Goal: Information Seeking & Learning: Learn about a topic

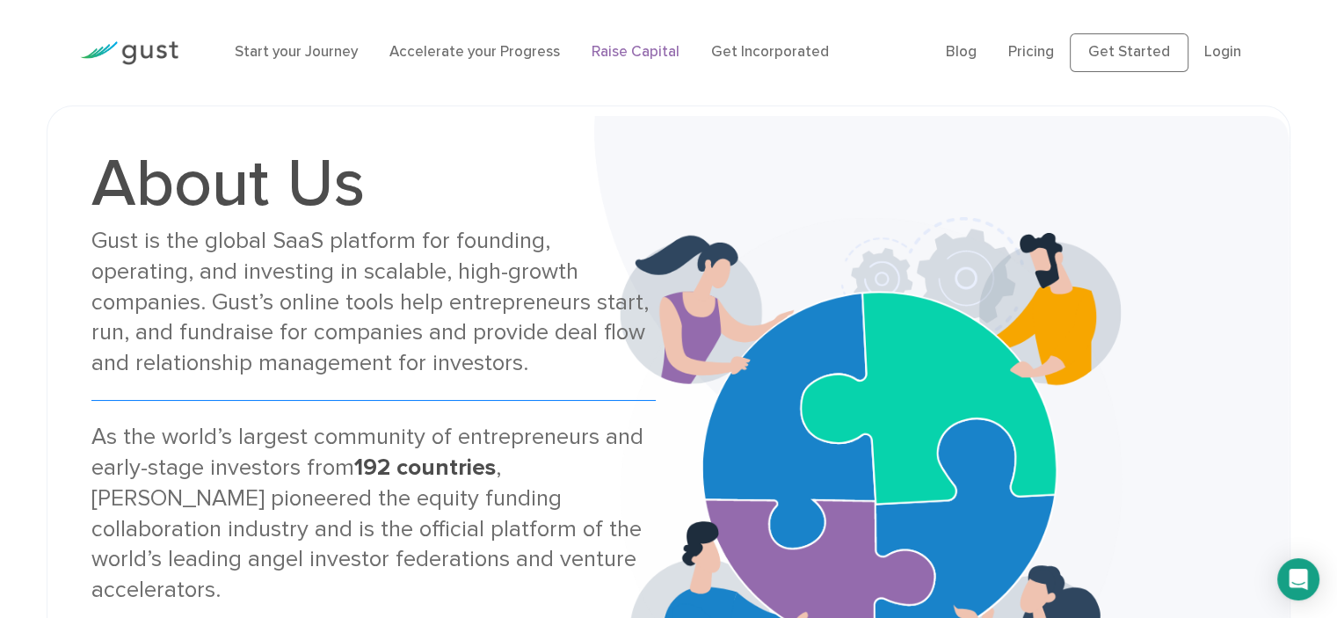
click at [606, 47] on link "Raise Capital" at bounding box center [636, 52] width 88 height 18
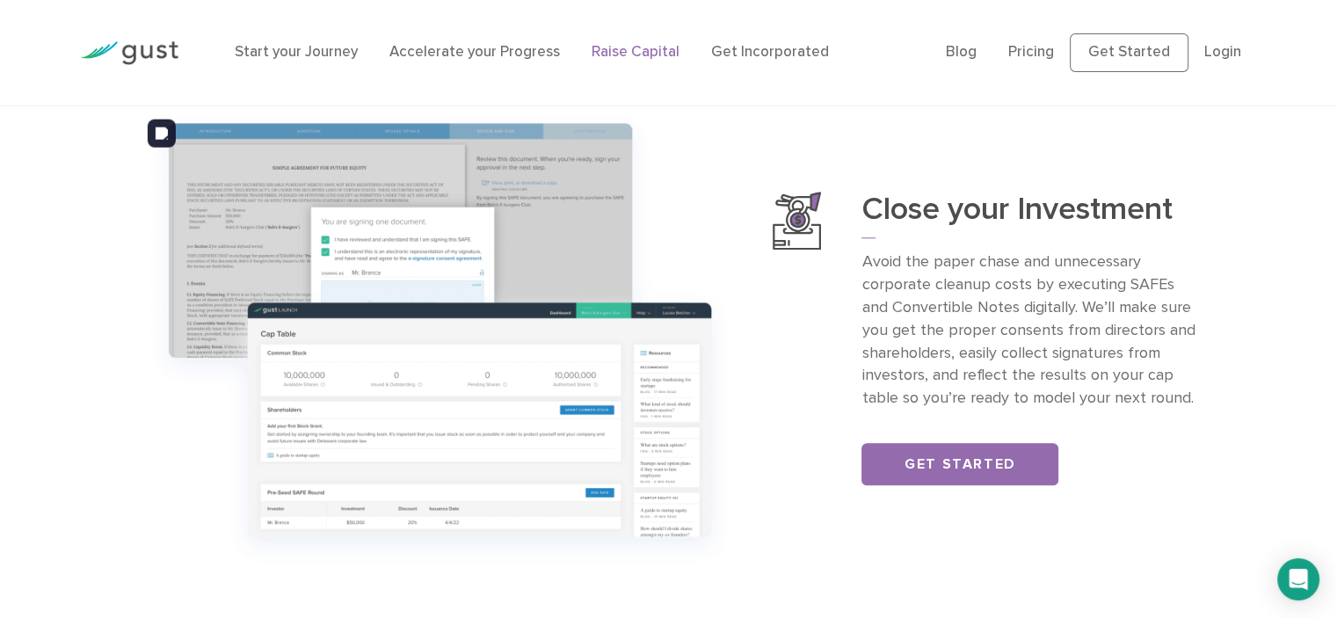
scroll to position [1758, 0]
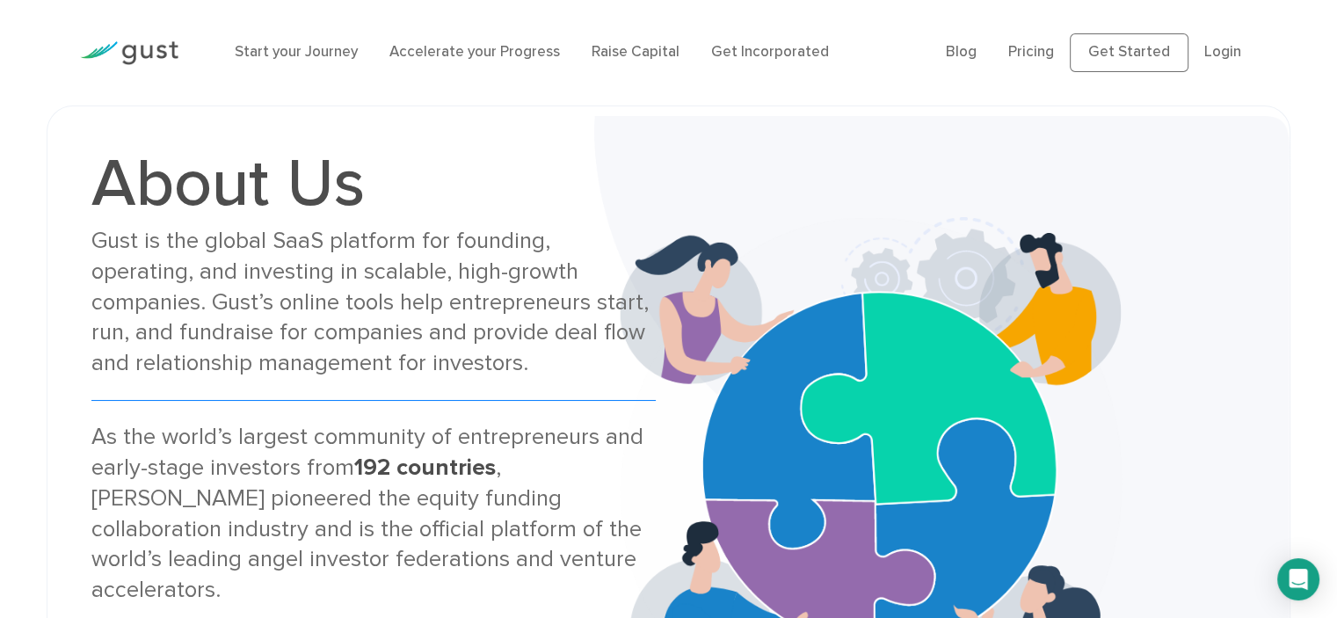
click at [151, 49] on img at bounding box center [129, 53] width 98 height 24
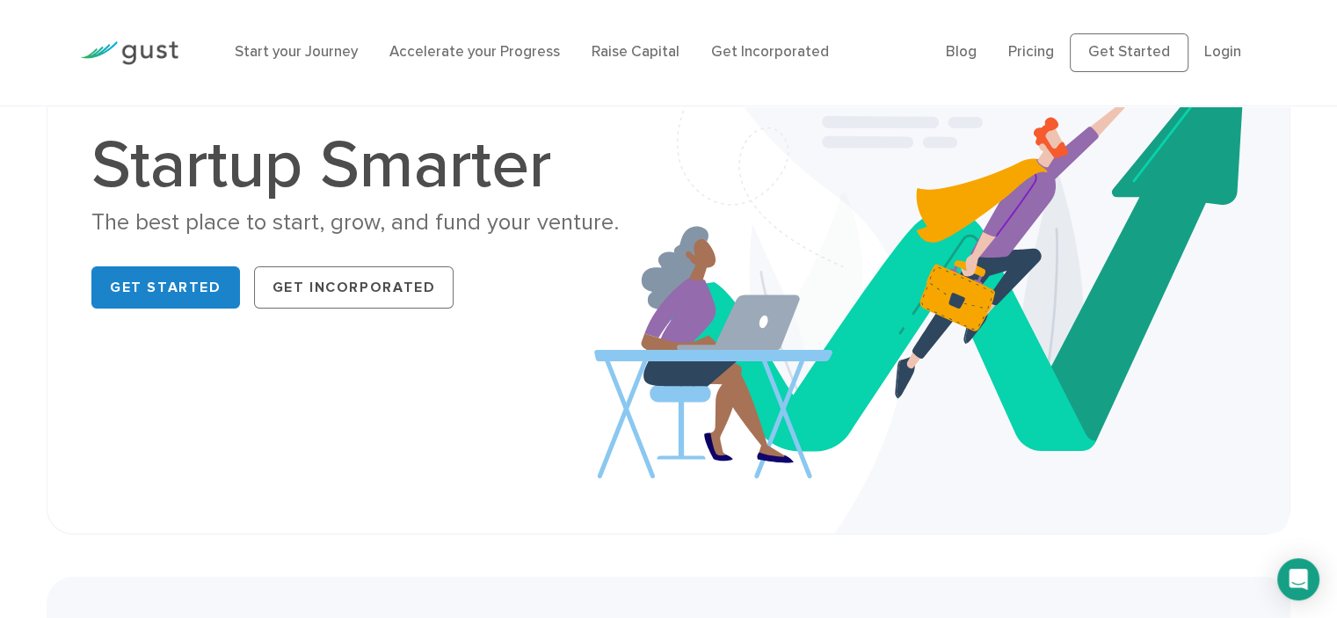
scroll to position [205, 0]
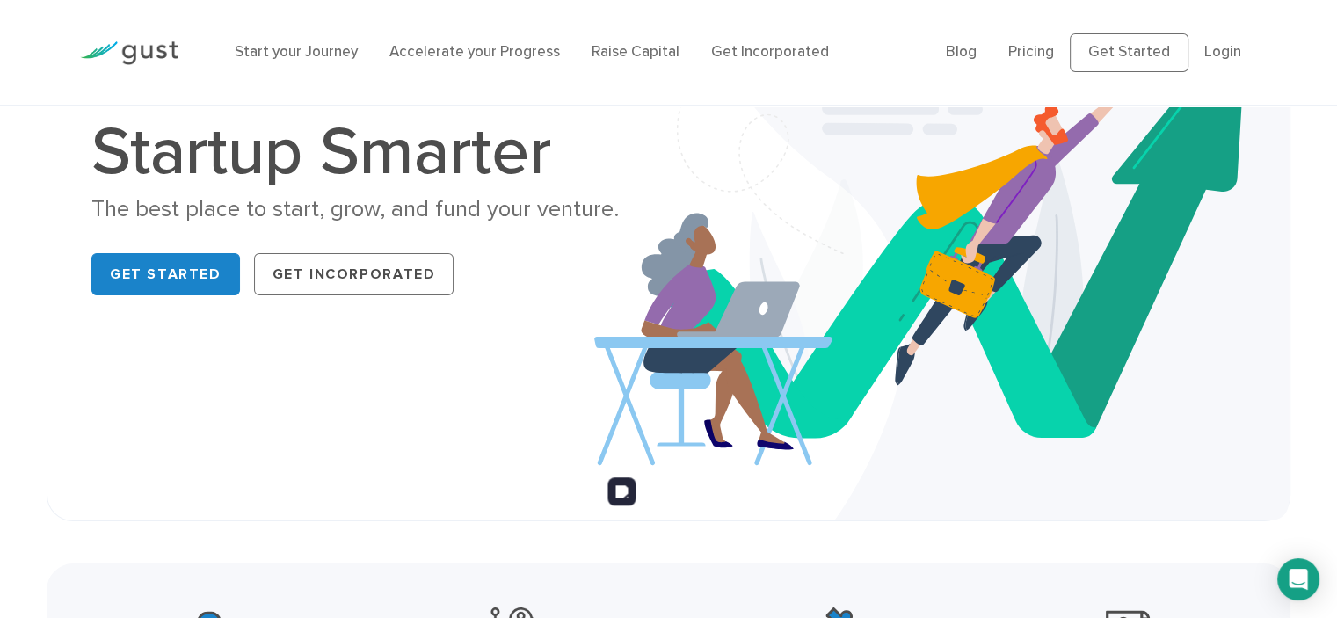
click at [1026, 62] on li "Pricing" at bounding box center [1031, 52] width 46 height 23
click at [1030, 59] on link "Pricing" at bounding box center [1031, 52] width 46 height 18
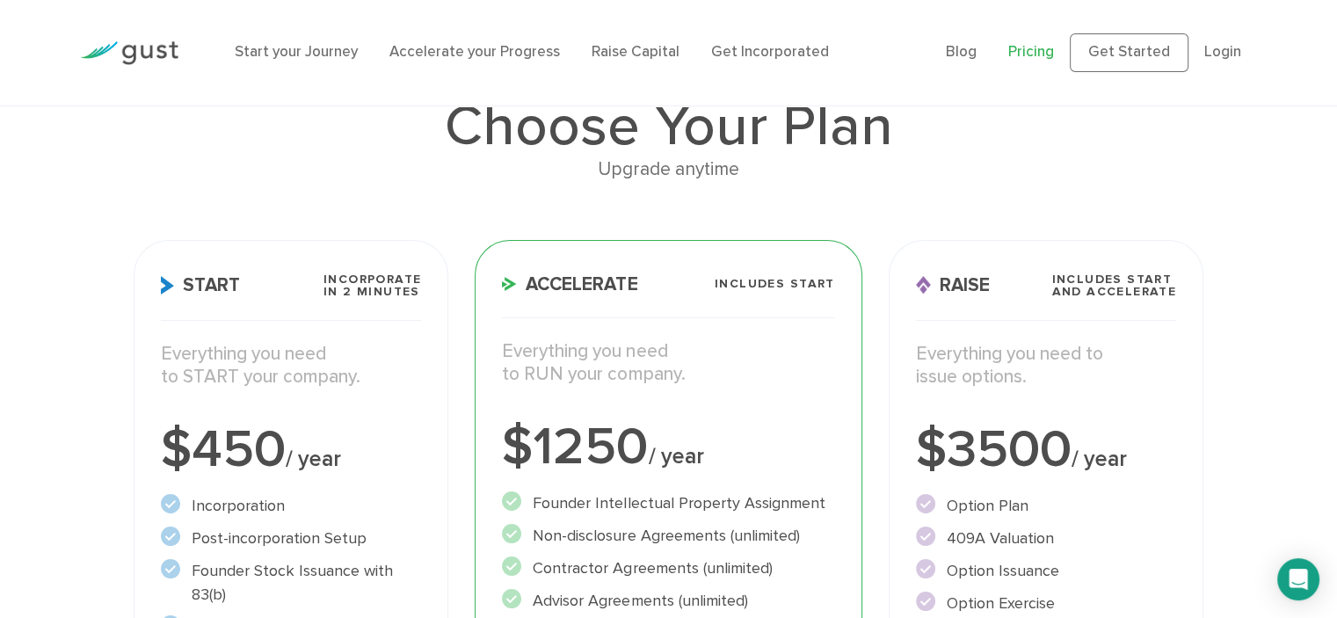
scroll to position [146, 0]
